Goal: Task Accomplishment & Management: Complete application form

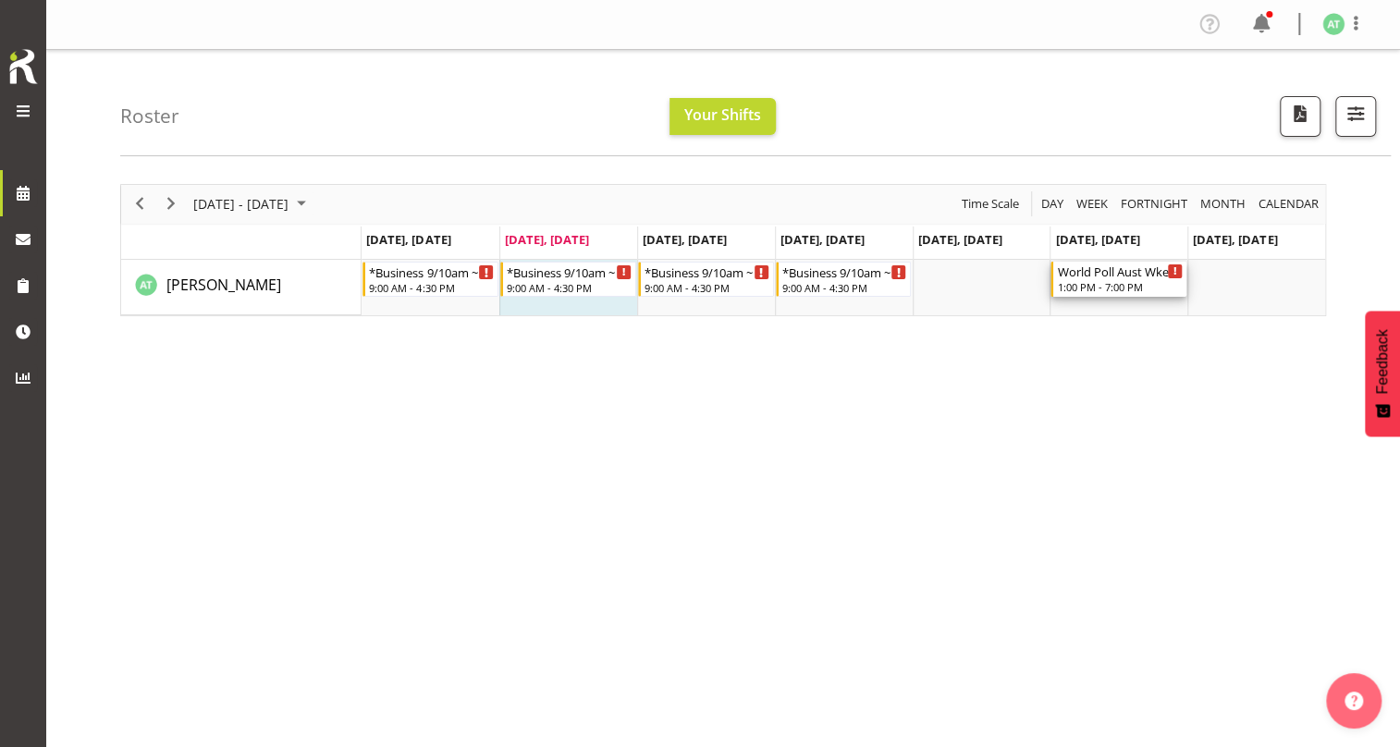
click at [1109, 262] on div "World Poll Aust Wkend" at bounding box center [1120, 271] width 126 height 18
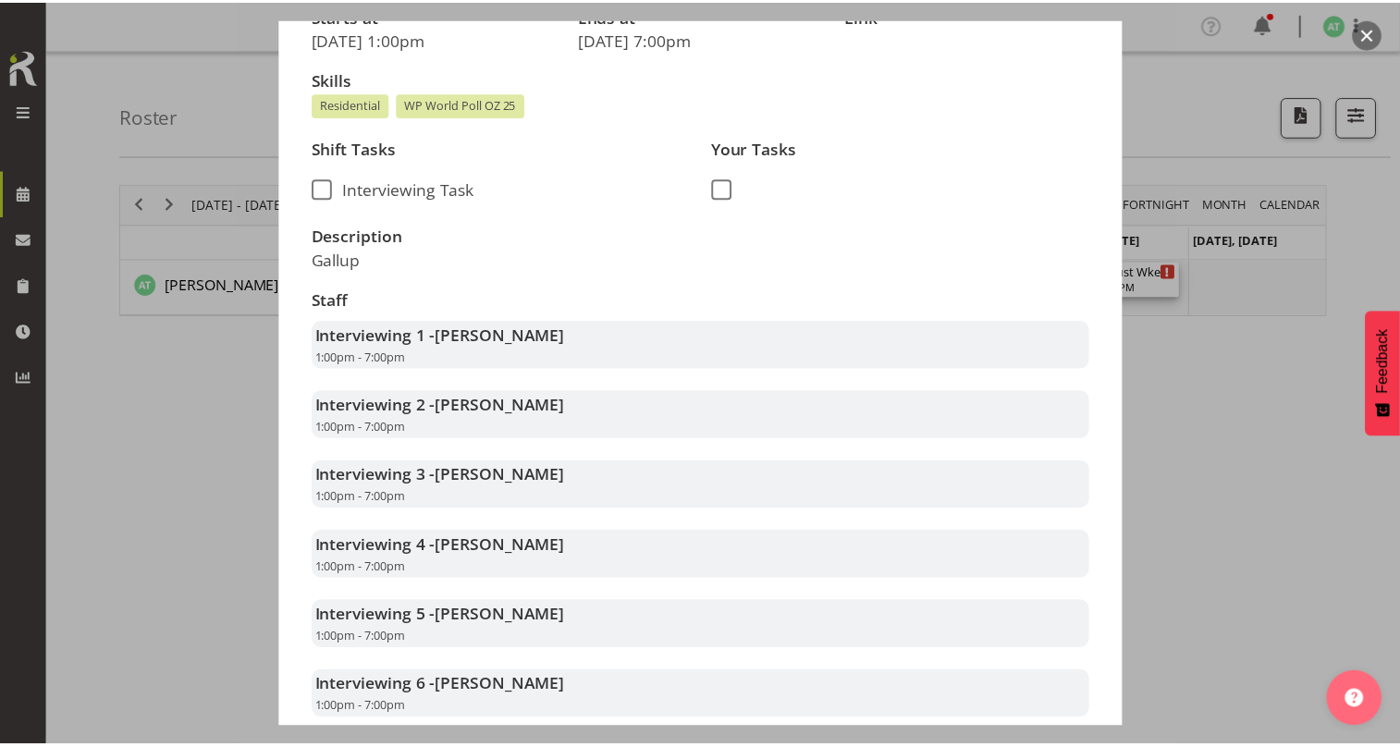
scroll to position [84, 0]
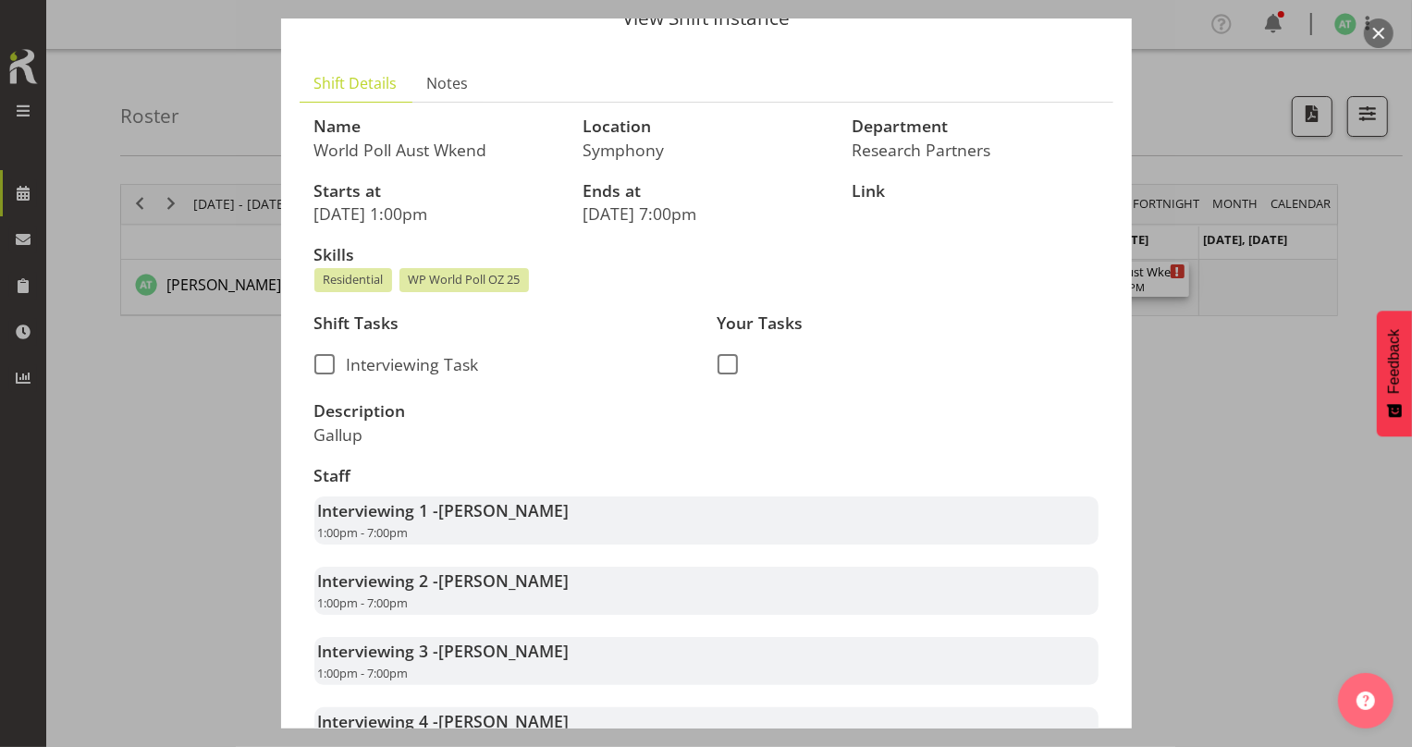
click at [1210, 434] on div at bounding box center [706, 373] width 1412 height 747
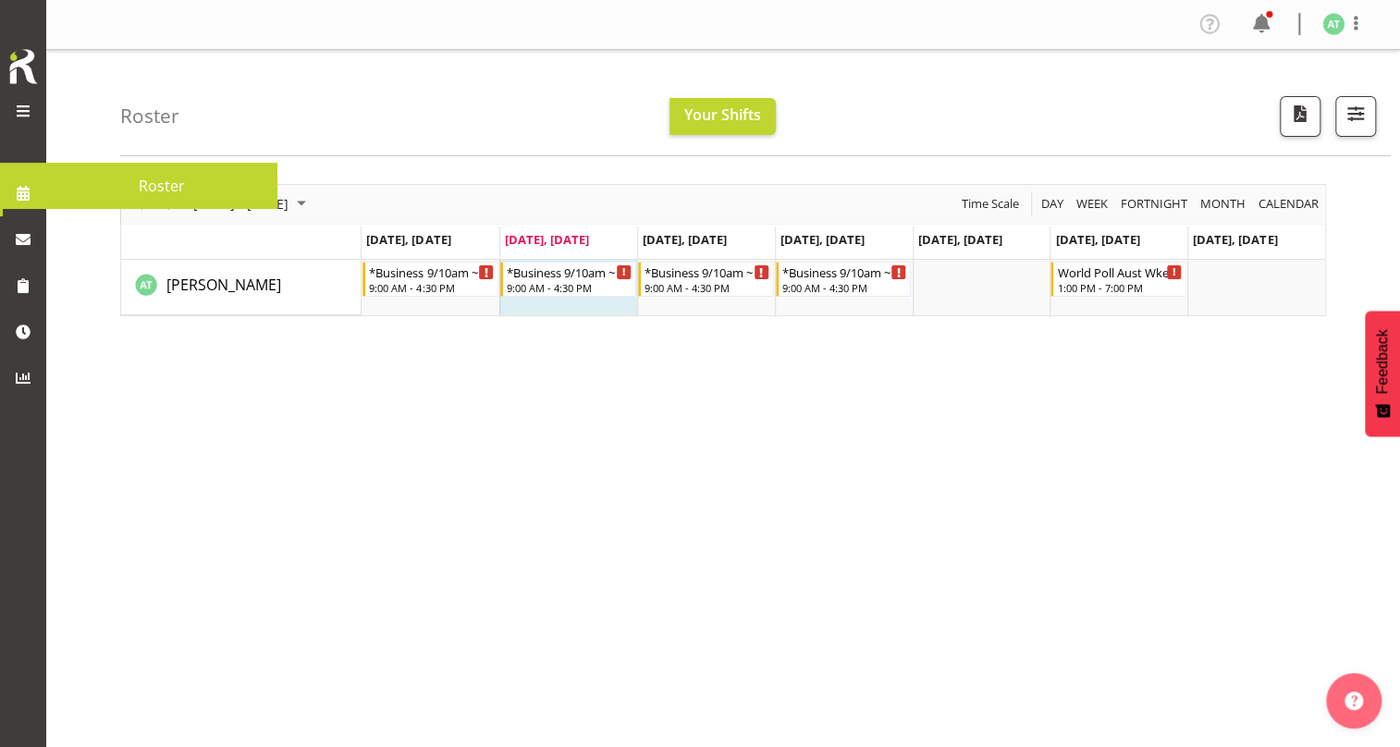
click at [20, 191] on span at bounding box center [23, 193] width 28 height 28
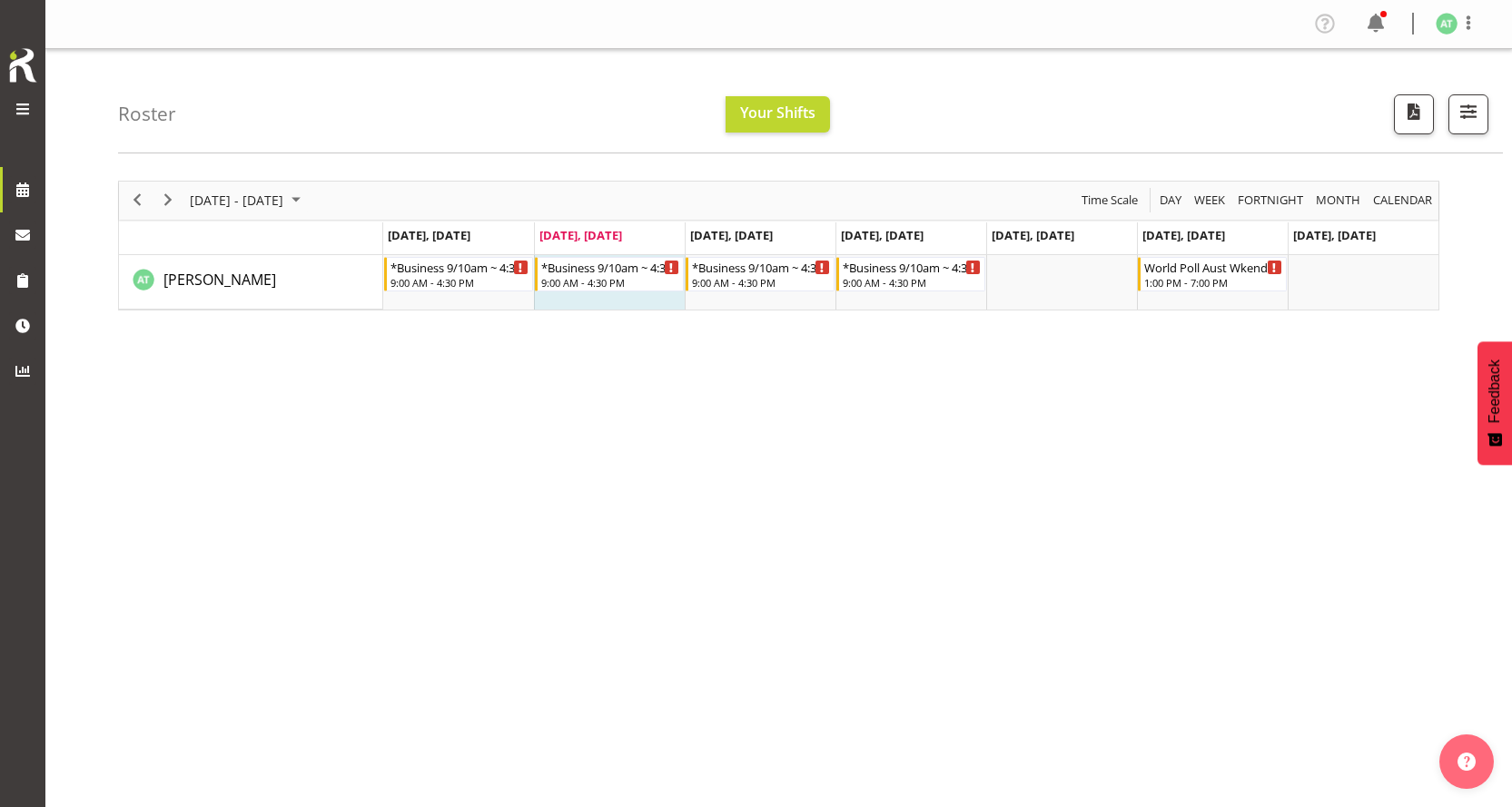
drag, startPoint x: 1356, startPoint y: 0, endPoint x: 989, endPoint y: 560, distance: 669.5
click at [993, 560] on div "October 06 - 12, 2025 Today Day Week Fortnight Month calendar Month Agenda Time…" at bounding box center [814, 530] width 1393 height 726
click at [247, 442] on div "Roster Your Shifts 1 Locations Clear MM Symphony Select All Deselect All All De…" at bounding box center [778, 471] width 1466 height 844
drag, startPoint x: 1511, startPoint y: 514, endPoint x: 600, endPoint y: 581, distance: 913.5
click at [935, 595] on div "October 06 - 12, 2025 Today Day Week Fortnight Month calendar Month Agenda Time…" at bounding box center [814, 530] width 1393 height 726
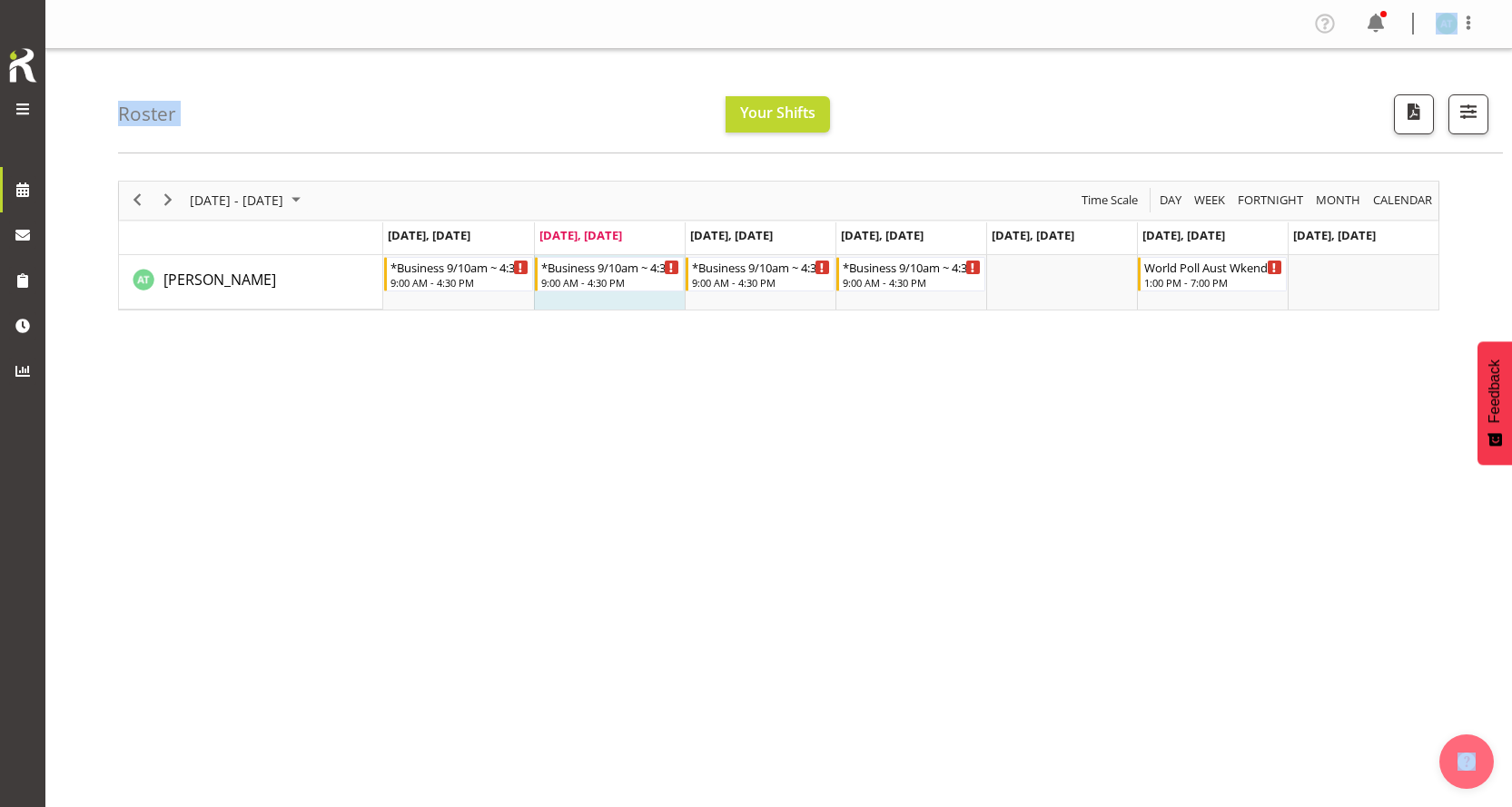
drag, startPoint x: 42, startPoint y: 516, endPoint x: 1223, endPoint y: 519, distance: 1181.0
click at [1219, 519] on div "Symphony Research Profile Log Out Roster Your Shifts 1 Locations Clear MM Symph…" at bounding box center [756, 447] width 1512 height 893
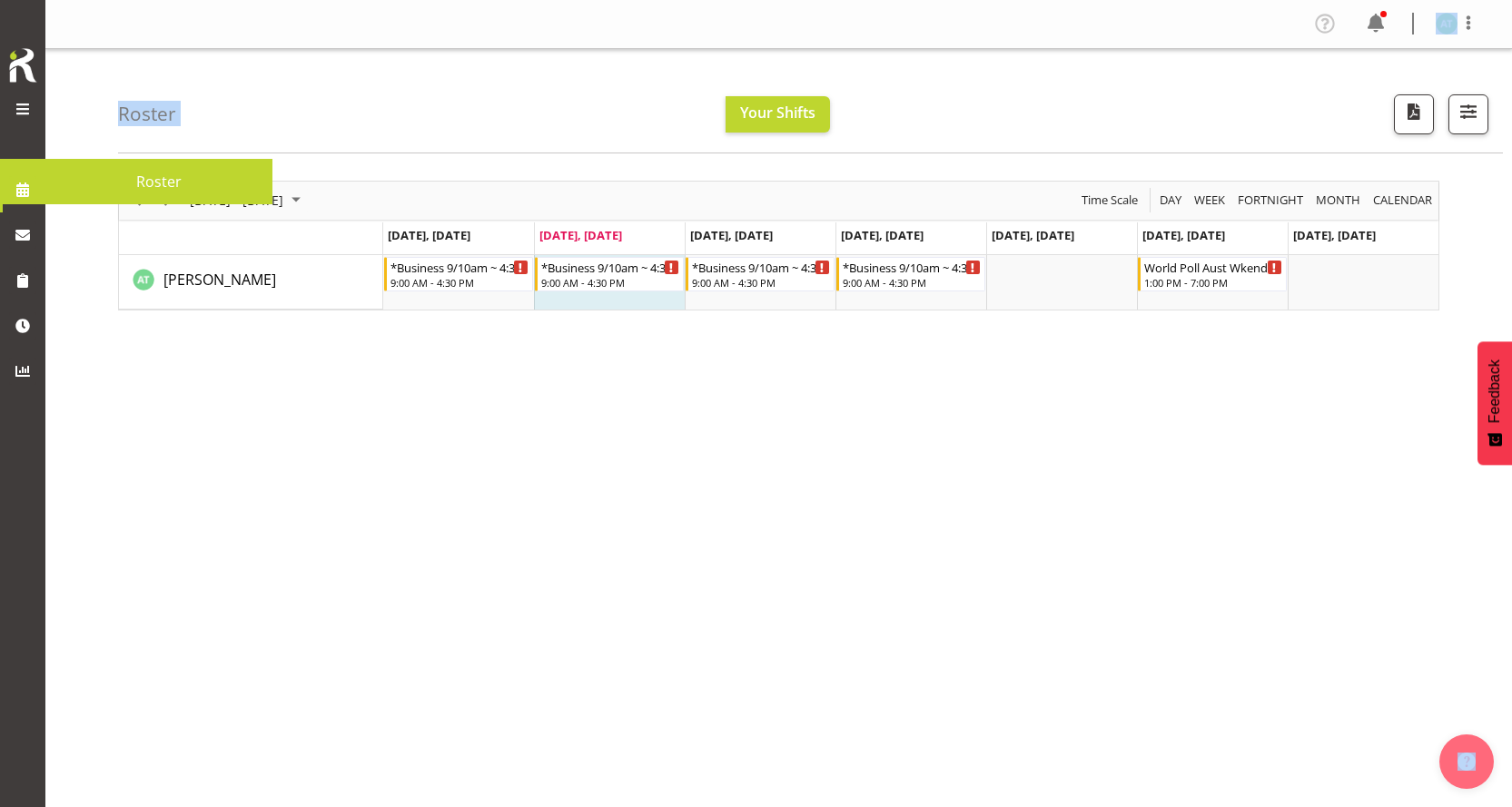
click at [13, 184] on span at bounding box center [23, 189] width 27 height 27
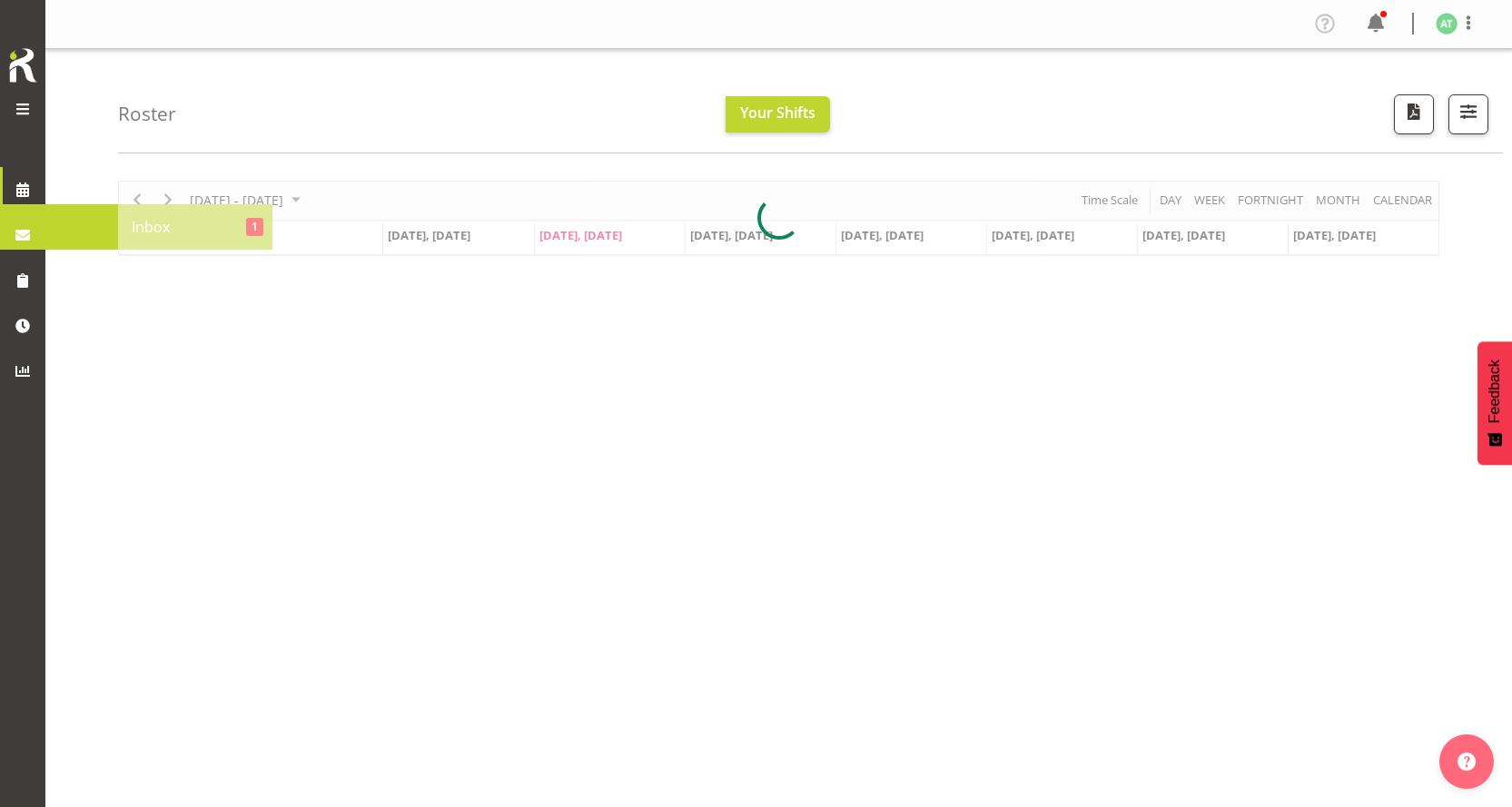
click at [19, 228] on span at bounding box center [23, 236] width 27 height 27
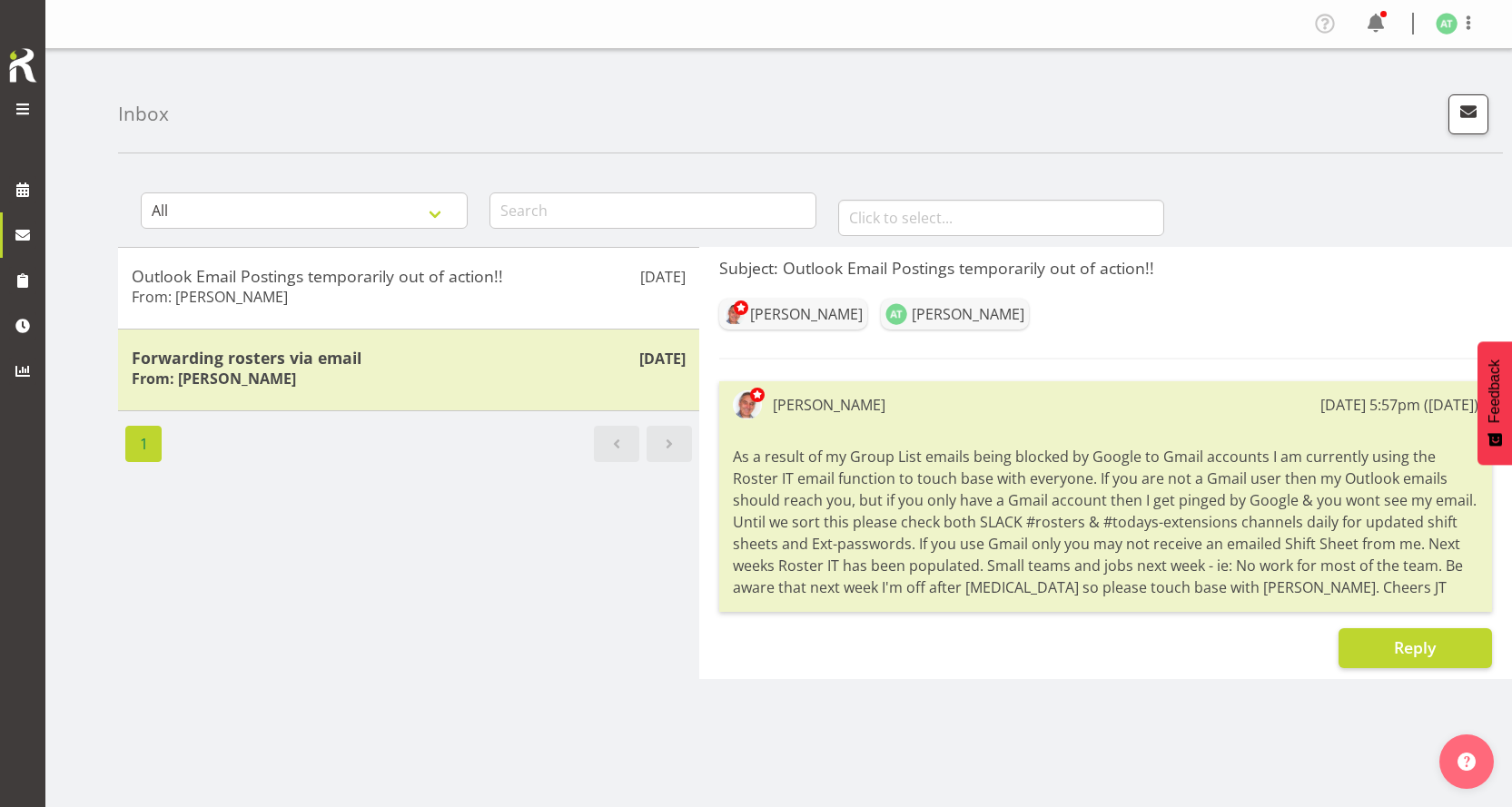
click at [464, 554] on div "All General Shift Offers Shift Swap Offers Leave Requests January February Marc…" at bounding box center [814, 530] width 1393 height 726
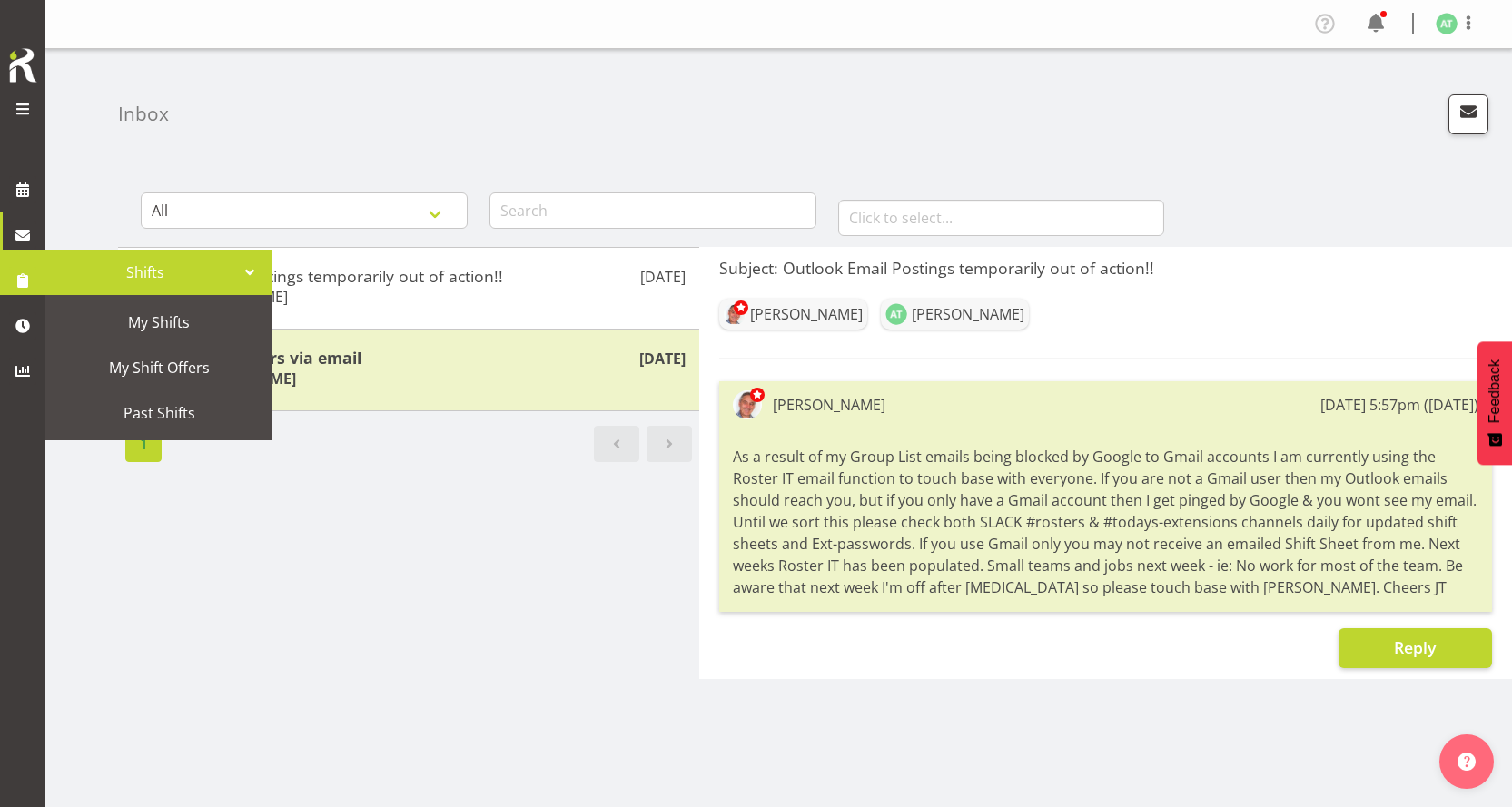
click at [12, 273] on span at bounding box center [23, 281] width 27 height 27
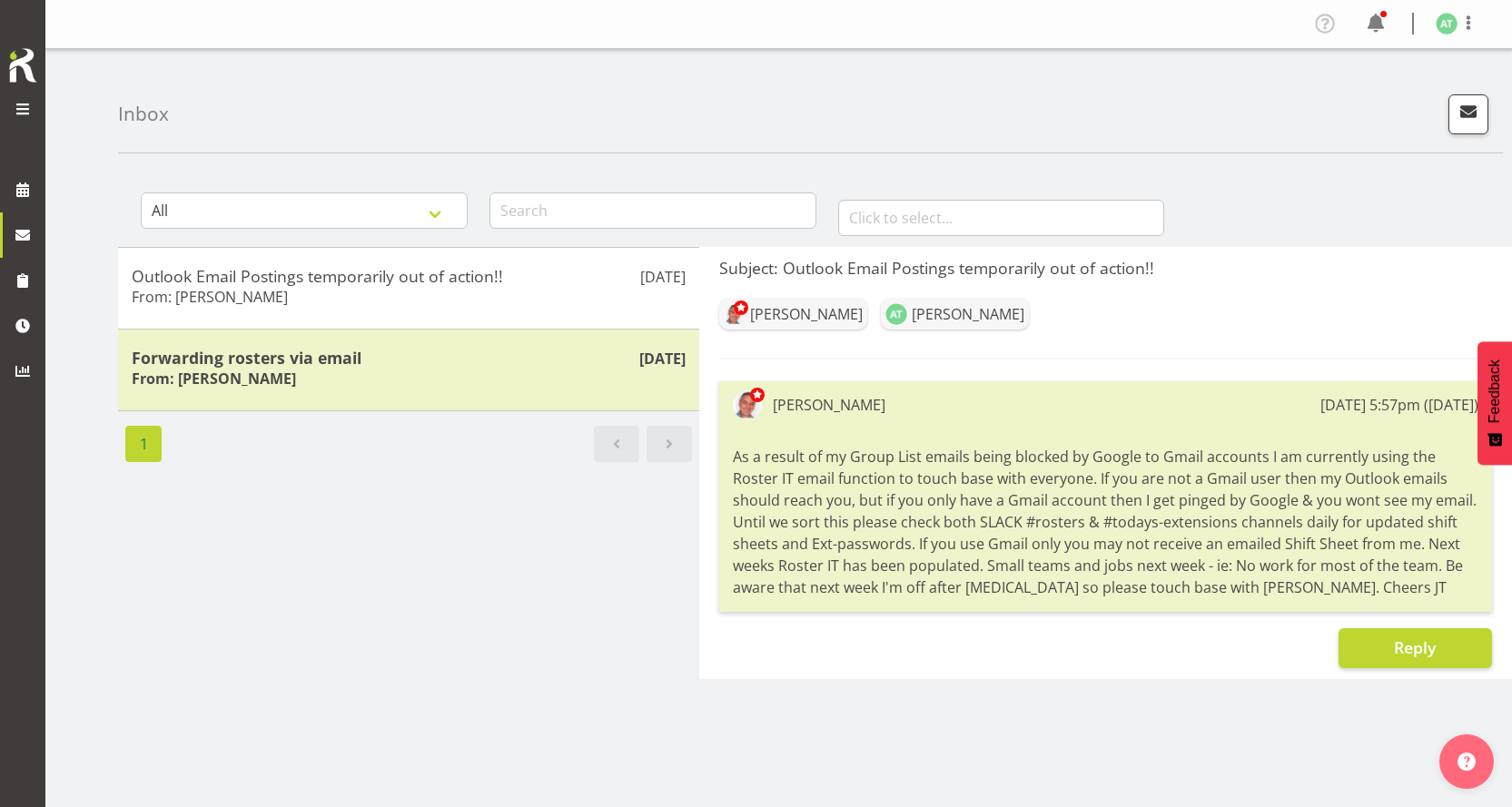
click at [344, 459] on div "Nov 22nd Outlook Email Postings temporarily out of action!! From: John Taylor N…" at bounding box center [408, 463] width 581 height 432
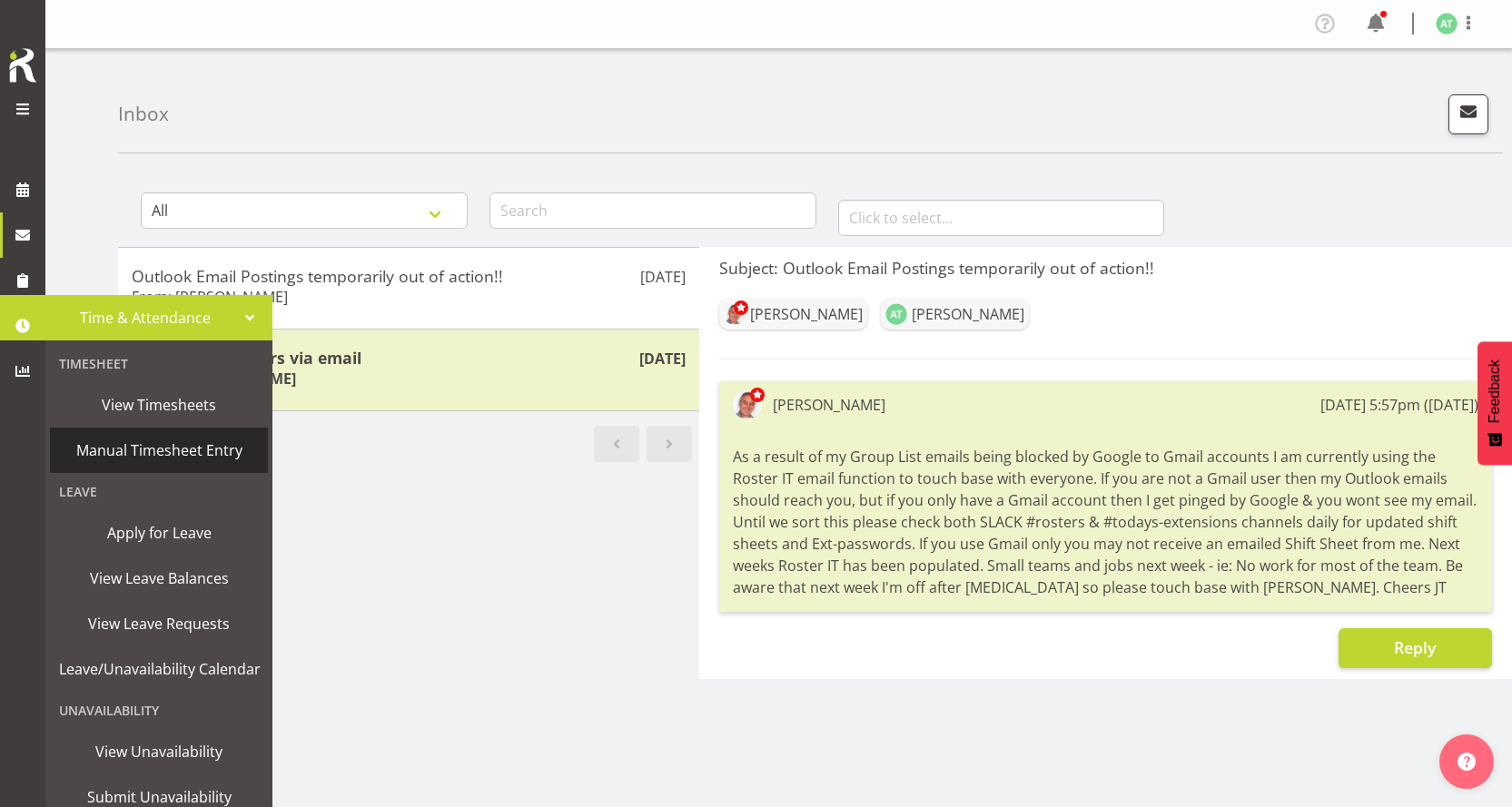
click at [138, 451] on span "Manual Timesheet Entry" at bounding box center [158, 451] width 199 height 27
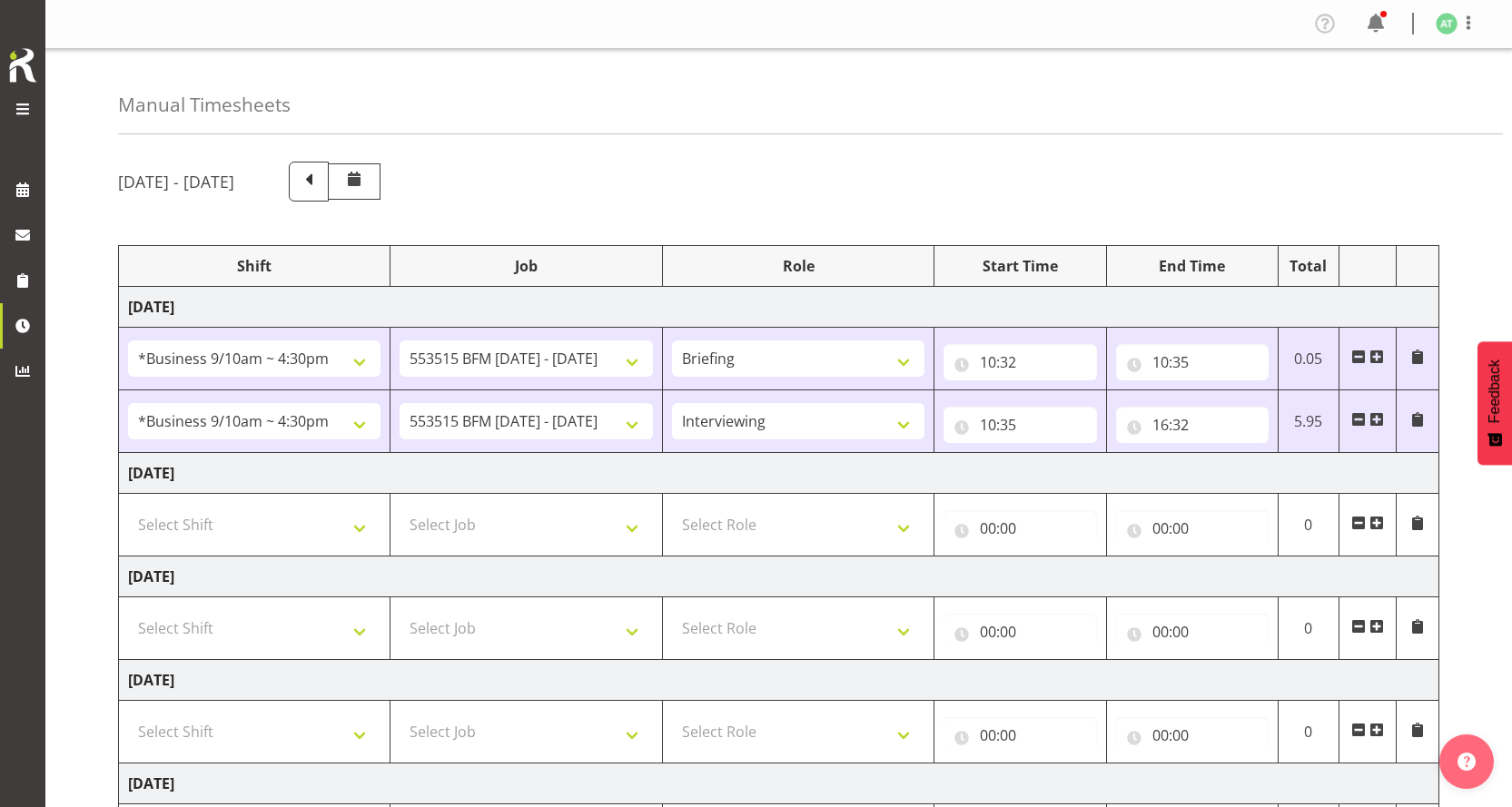
select select "26078"
select select "10731"
select select "26078"
select select "10731"
select select "47"
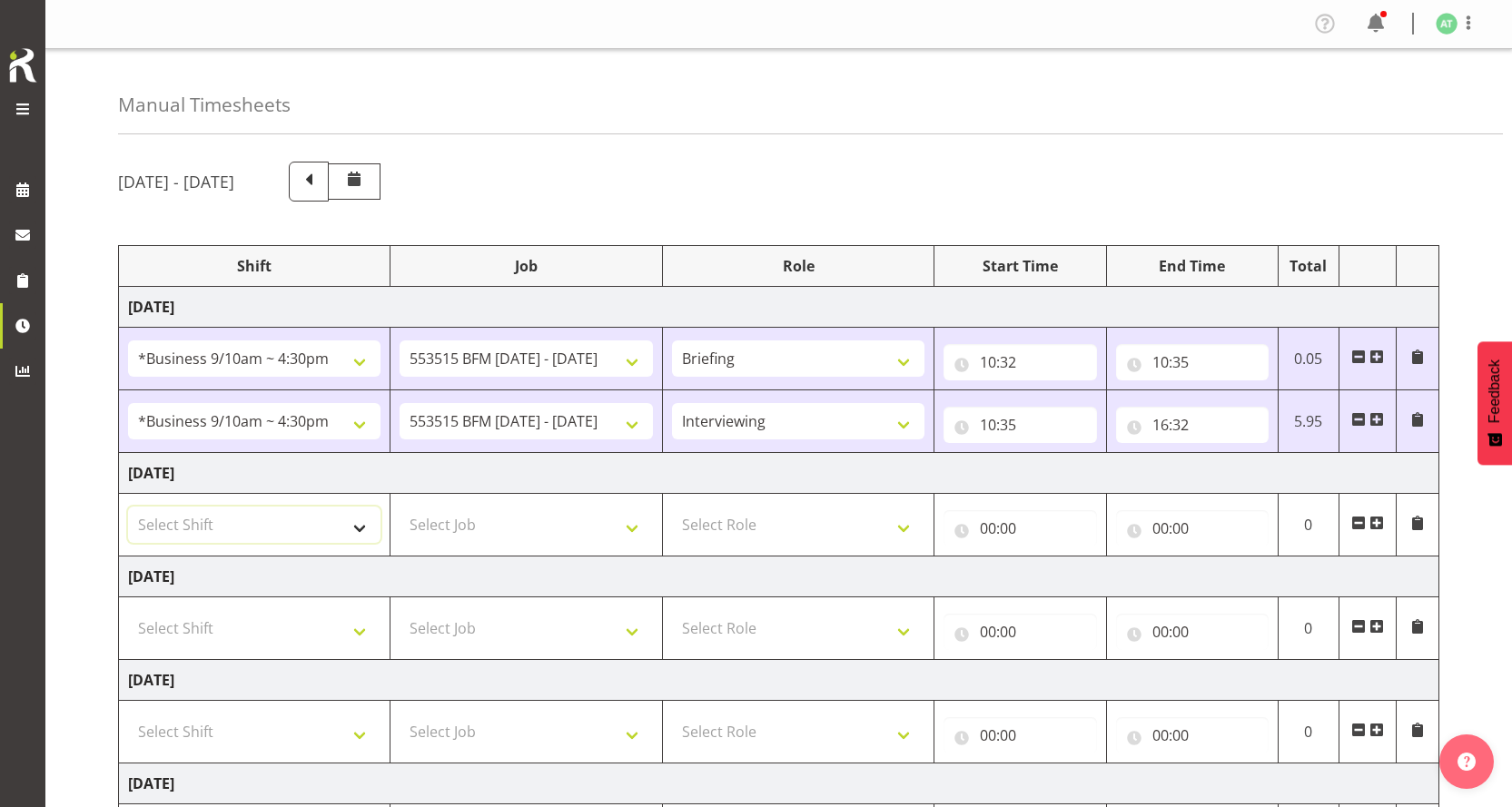
click at [371, 507] on select "Select Shift !!Weekend Residential (Roster IT Shift Label) *Business 9/10am ~ 4…" at bounding box center [253, 524] width 252 height 36
select select "26078"
click at [128, 507] on select "Select Shift !!Weekend Residential (Roster IT Shift Label) *Business 9/10am ~ 4…" at bounding box center [253, 524] width 252 height 36
click at [634, 507] on select "Select Job 550060 IF Admin 553492 World Poll Aus Wave 2 Main 2025 553493 World …" at bounding box center [525, 524] width 252 height 36
select select "10731"
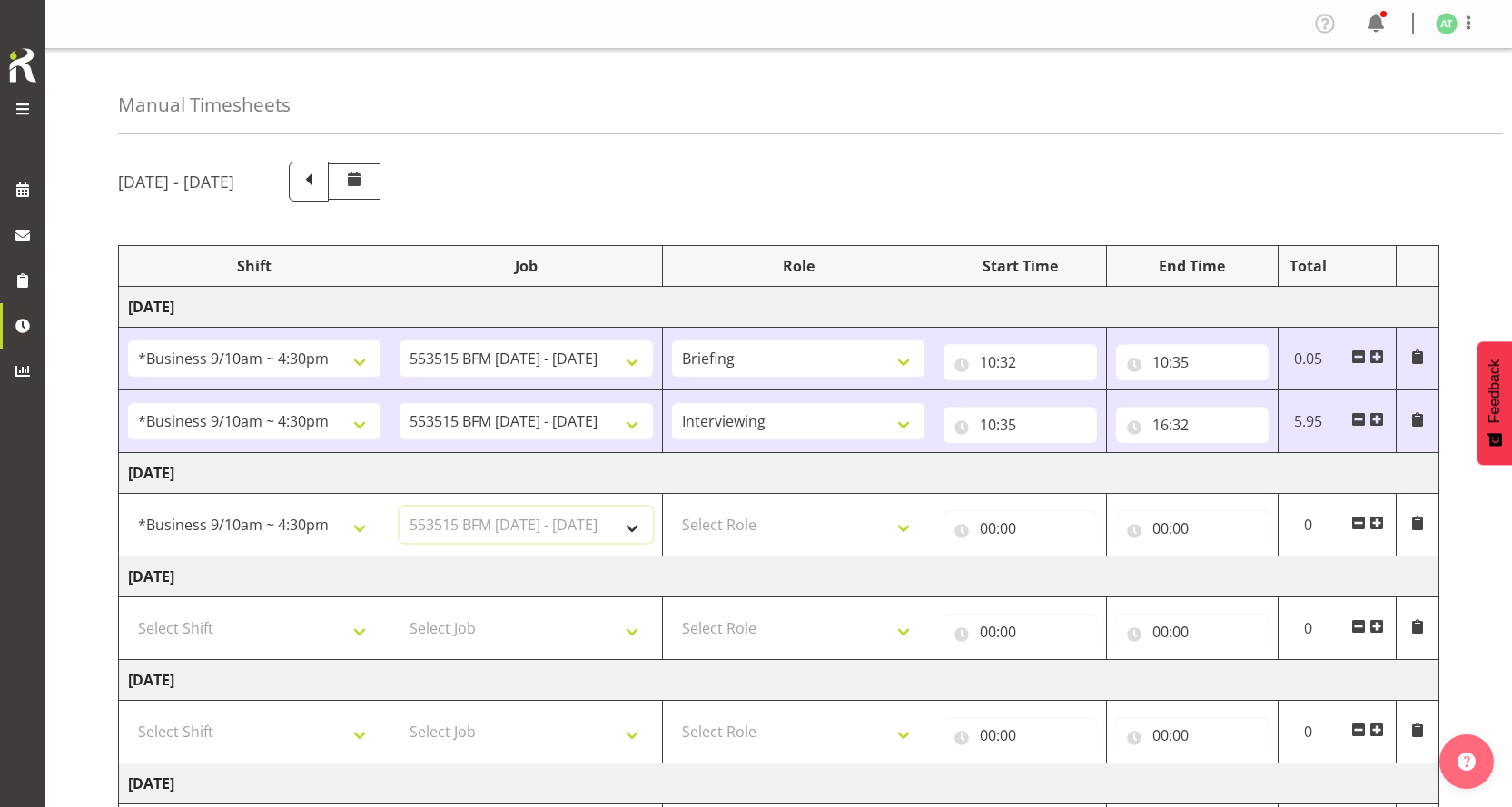
click at [401, 507] on select "Select Job 550060 IF Admin 553492 World Poll Aus Wave 2 Main 2025 553493 World …" at bounding box center [525, 524] width 252 height 36
drag, startPoint x: 907, startPoint y: 451, endPoint x: 895, endPoint y: 451, distance: 12.0
click at [907, 507] on select "Select Role Briefing Interviewing" at bounding box center [797, 524] width 252 height 36
select select "47"
click at [673, 507] on select "Select Role Briefing Interviewing" at bounding box center [797, 524] width 252 height 36
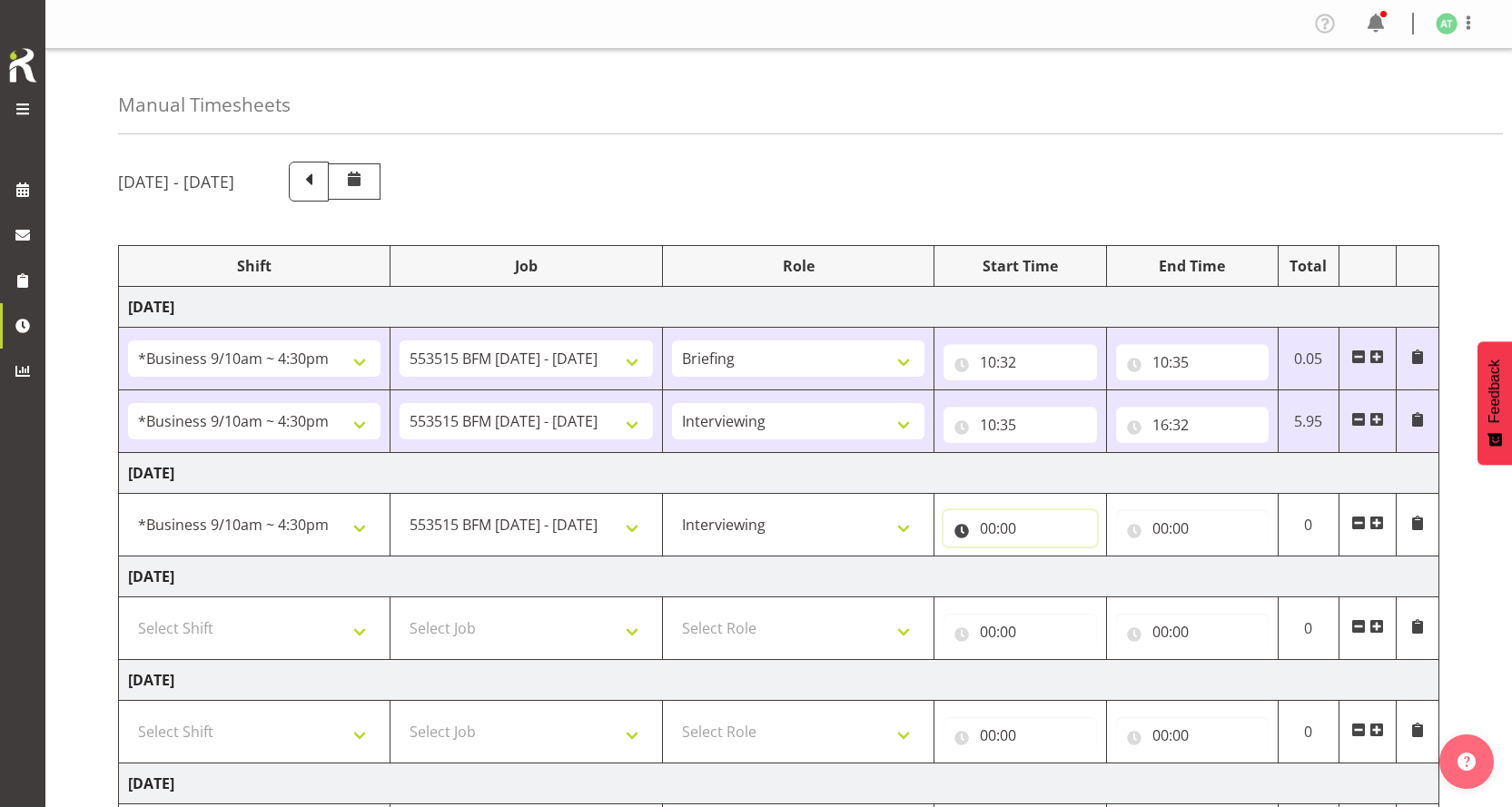
click at [992, 511] on input "00:00" at bounding box center [1019, 528] width 152 height 36
click at [1074, 558] on select "00 01 02 03 04 05 06 07 08 09 10 11 12 13 14 15 16 17 18 19 20 21 22 23" at bounding box center [1067, 575] width 41 height 36
select select "10"
click at [1059, 558] on select "00 01 02 03 04 05 06 07 08 09 10 11 12 13 14 15 16 17 18 19 20 21 22 23" at bounding box center [1067, 575] width 41 height 36
type input "10:00"
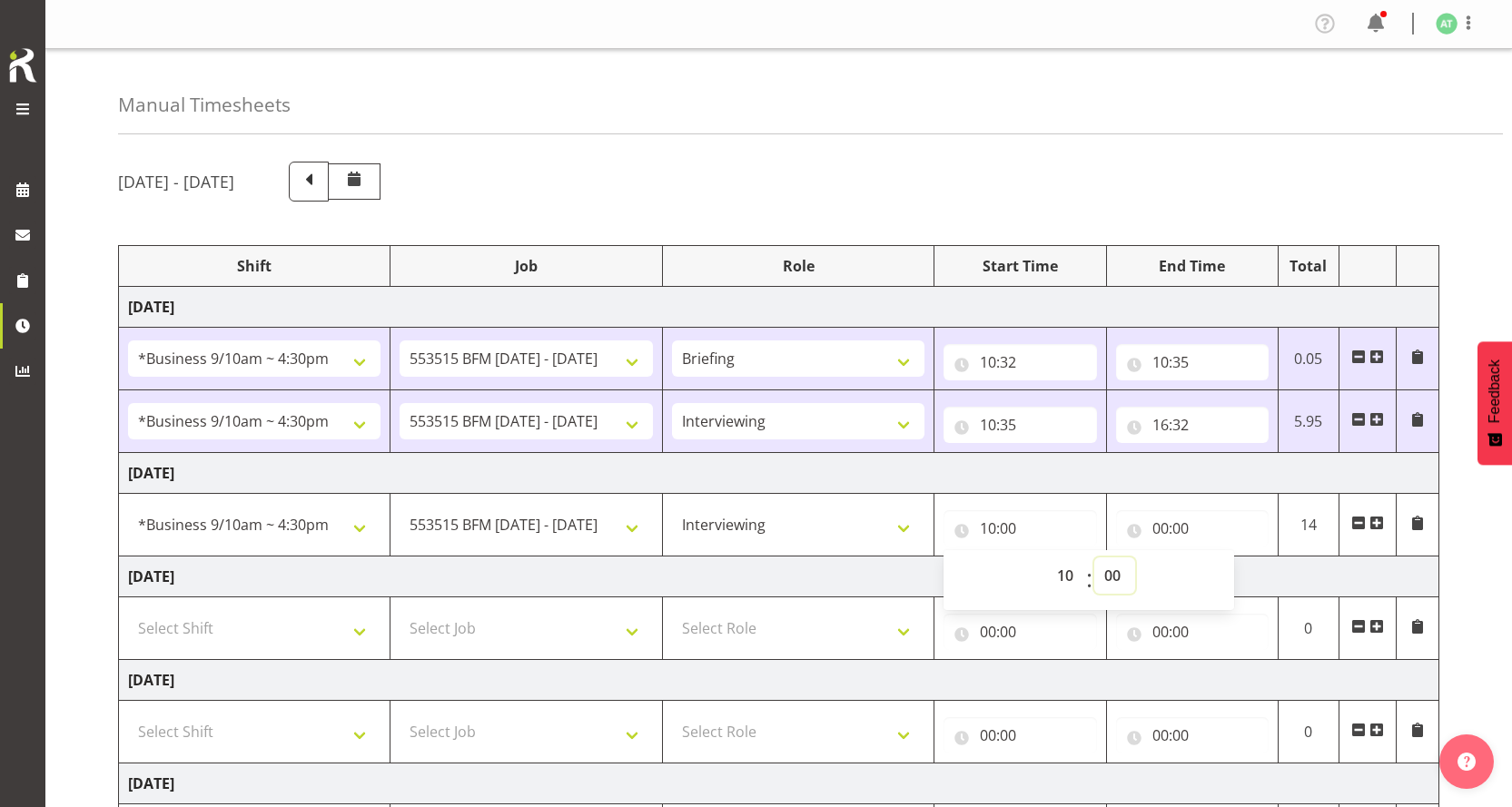
click at [1111, 558] on select "00 01 02 03 04 05 06 07 08 09 10 11 12 13 14 15 16 17 18 19 20 21 22 23 24 25 2…" at bounding box center [1114, 575] width 41 height 36
select select "37"
click at [1094, 558] on select "00 01 02 03 04 05 06 07 08 09 10 11 12 13 14 15 16 17 18 19 20 21 22 23 24 25 2…" at bounding box center [1114, 575] width 41 height 36
type input "10:37"
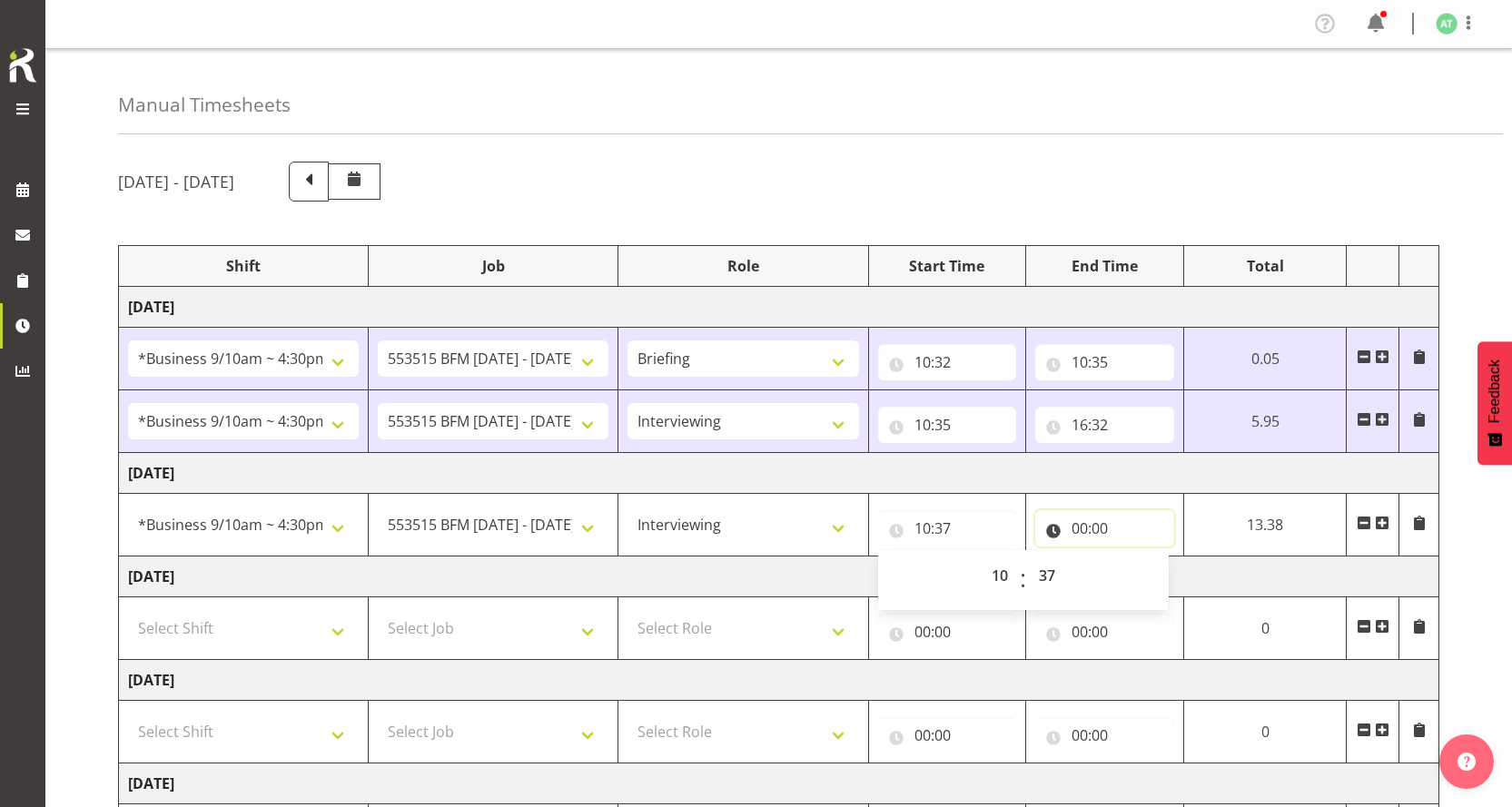
click at [1106, 511] on input "00:00" at bounding box center [1104, 528] width 138 height 36
click at [1179, 558] on select "00 01 02 03 04 05 06 07 08 09 10 11 12 13 14 15 16 17 18 19 20 21 22 23" at bounding box center [1160, 575] width 41 height 36
select select "16"
click at [1175, 558] on select "00 01 02 03 04 05 06 07 08 09 10 11 12 13 14 15 16 17 18 19 20 21 22 23" at bounding box center [1160, 575] width 41 height 36
type input "16:00"
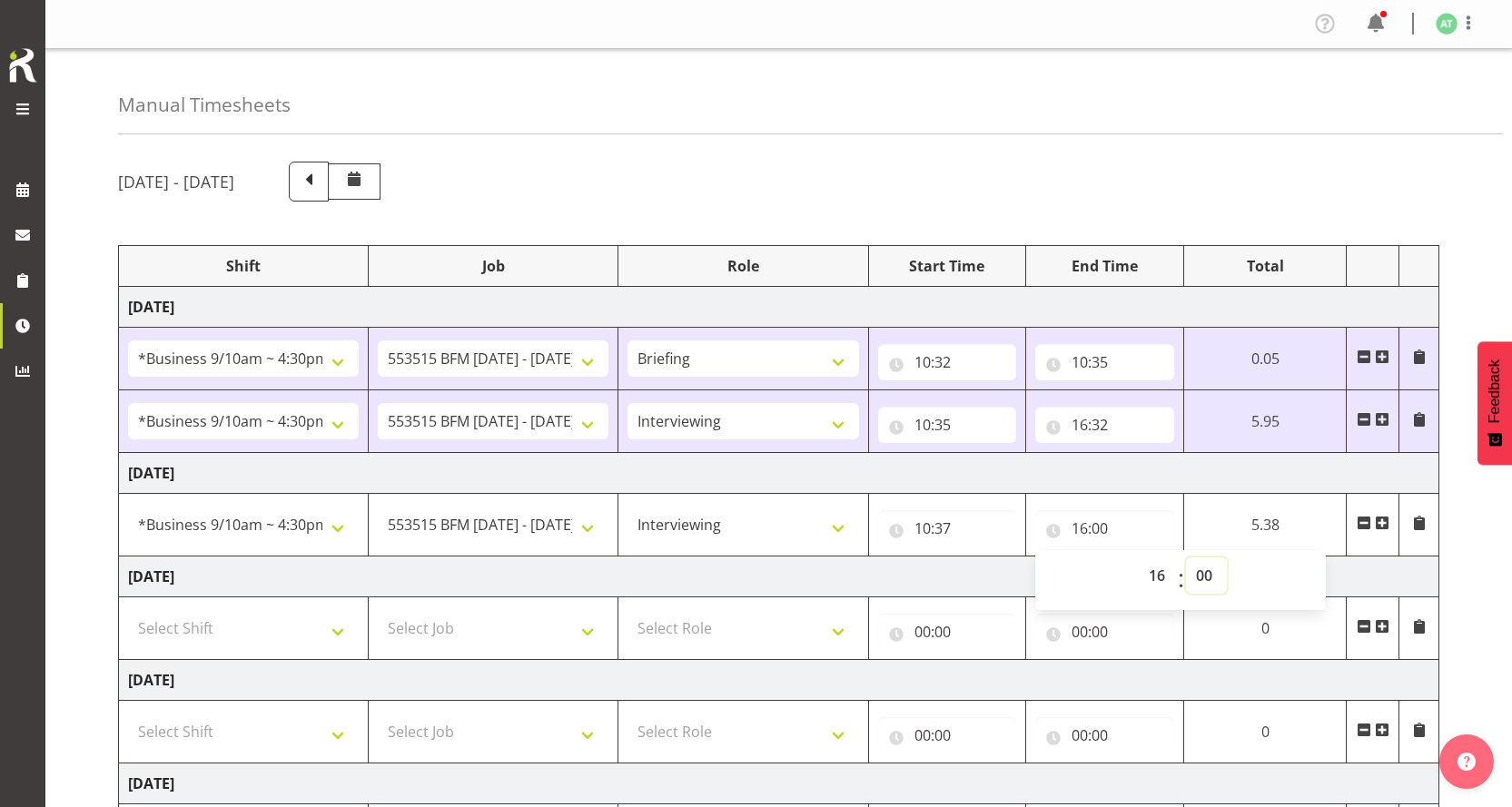
click at [1223, 558] on select "00 01 02 03 04 05 06 07 08 09 10 11 12 13 14 15 16 17 18 19 20 21 22 23 24 25 2…" at bounding box center [1207, 575] width 41 height 36
select select "30"
click at [1211, 558] on select "00 01 02 03 04 05 06 07 08 09 10 11 12 13 14 15 16 17 18 19 20 21 22 23 24 25 2…" at bounding box center [1207, 575] width 41 height 36
type input "16:30"
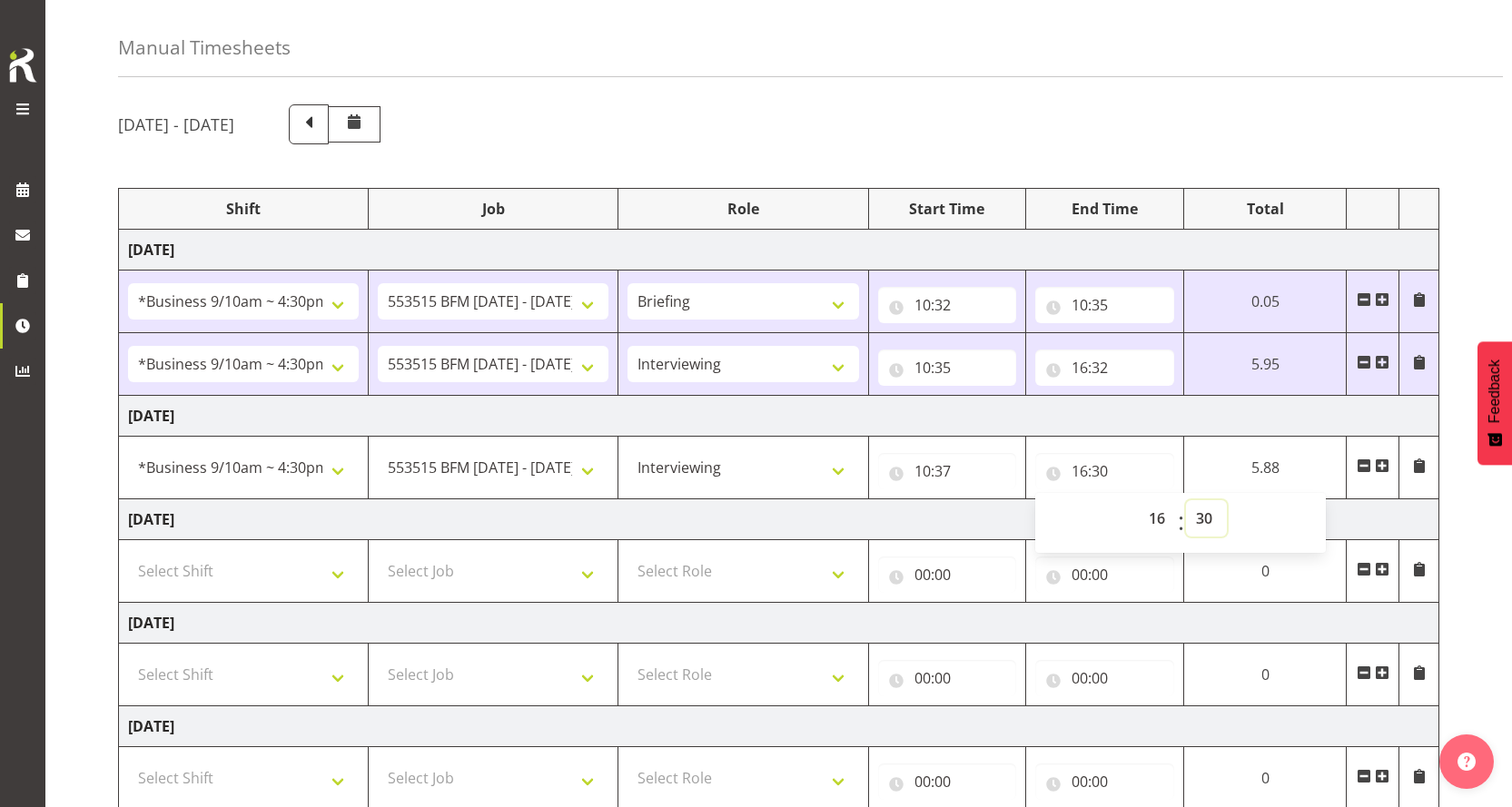
scroll to position [216, 0]
